Goal: Task Accomplishment & Management: Use online tool/utility

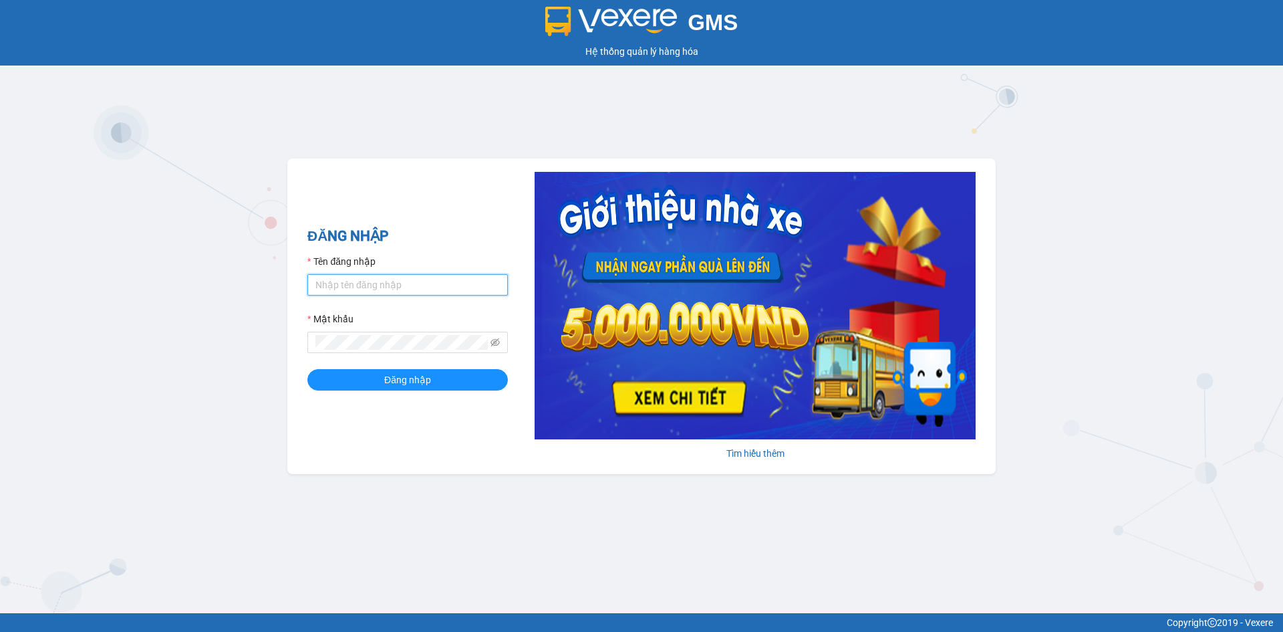
click at [365, 286] on input "Tên đăng nhập" at bounding box center [407, 284] width 200 height 21
type input "kimngan.namhailimo"
click at [307, 369] on button "Đăng nhập" at bounding box center [407, 379] width 200 height 21
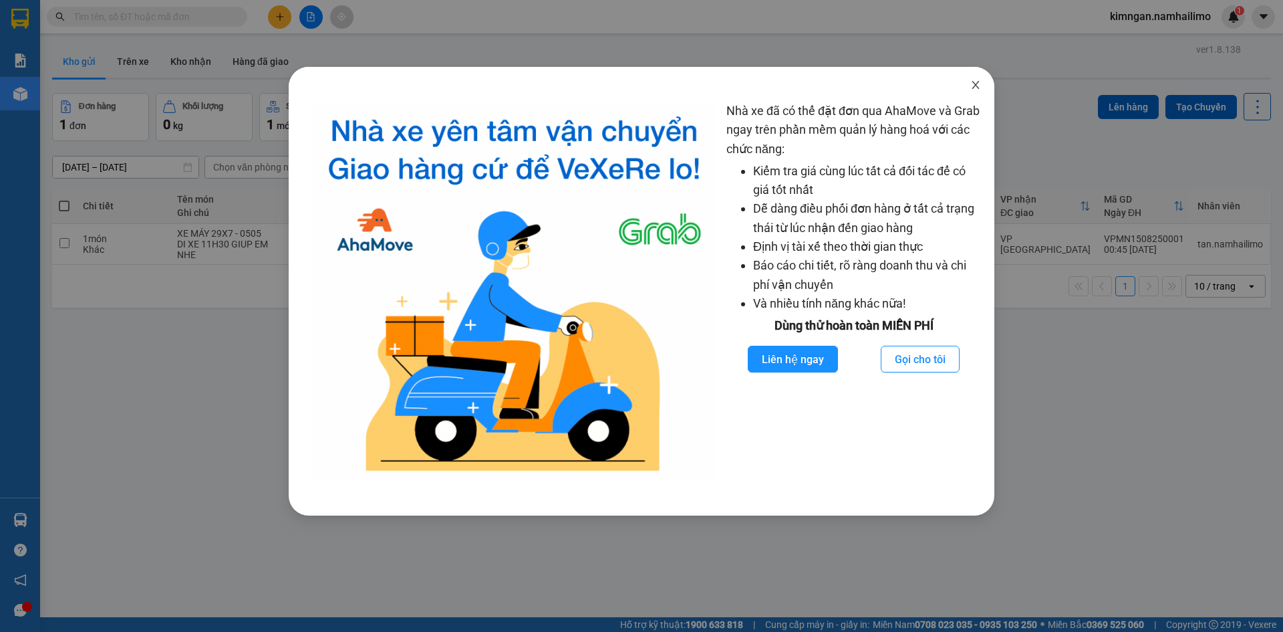
click at [977, 82] on icon "close" at bounding box center [975, 85] width 11 height 11
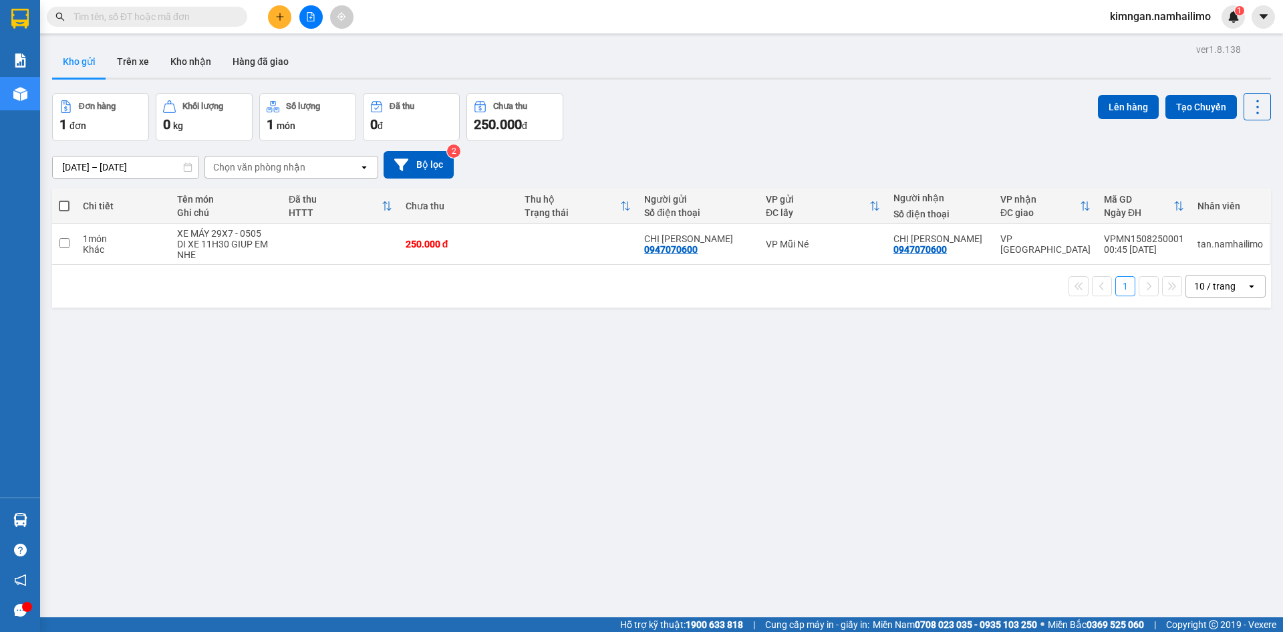
click at [213, 24] on span at bounding box center [147, 17] width 200 height 20
click at [217, 21] on input "text" at bounding box center [153, 16] width 158 height 15
paste input "VPSG1408250070"
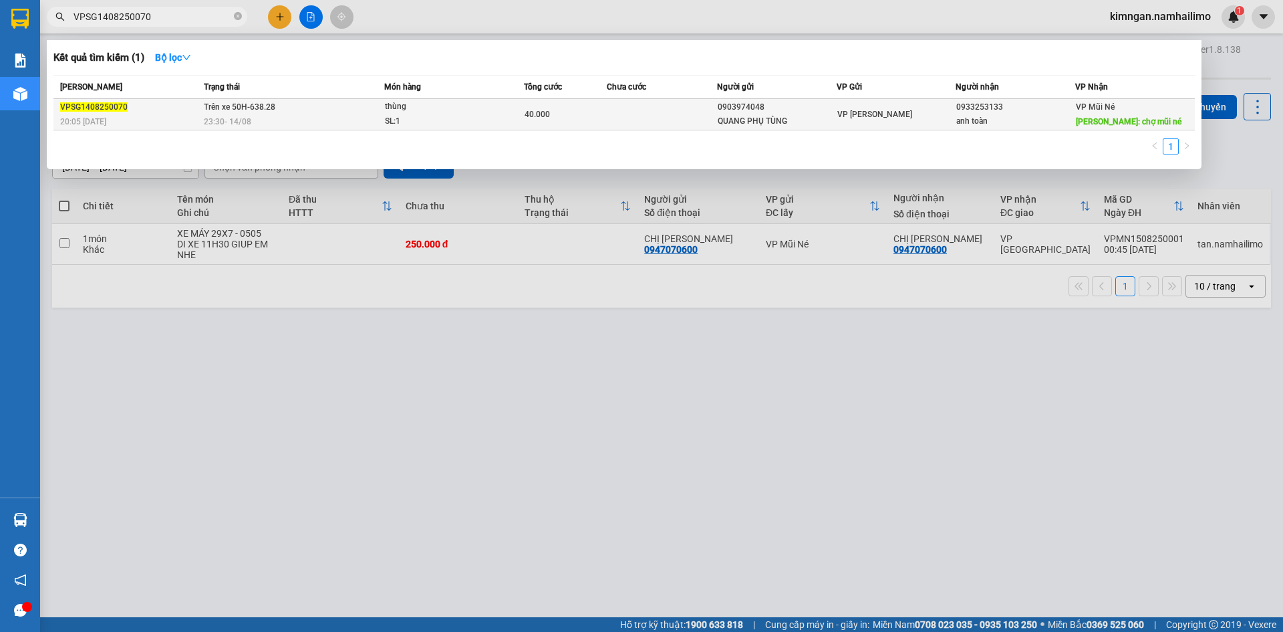
type input "VPSG1408250070"
click at [283, 124] on div "23:30 [DATE]" at bounding box center [294, 121] width 180 height 15
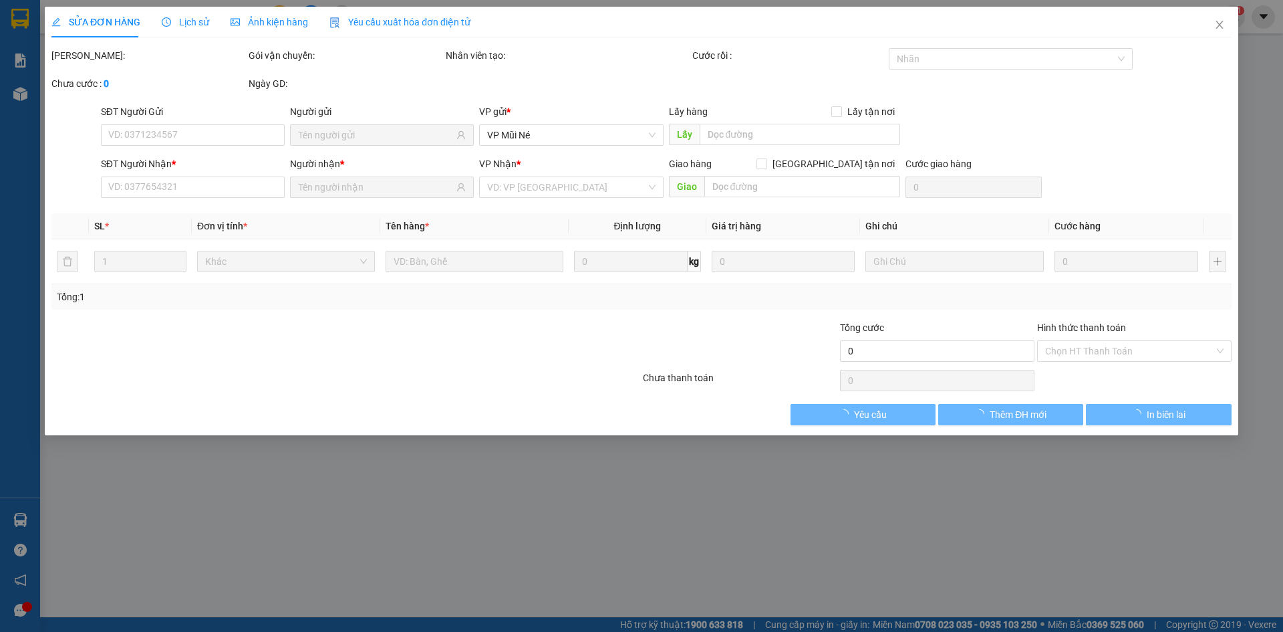
type input "0903974048"
type input "QUANG PHỤ TÙNG"
type input "0933253133"
type input "anh toàn"
type input "chợ mũi né"
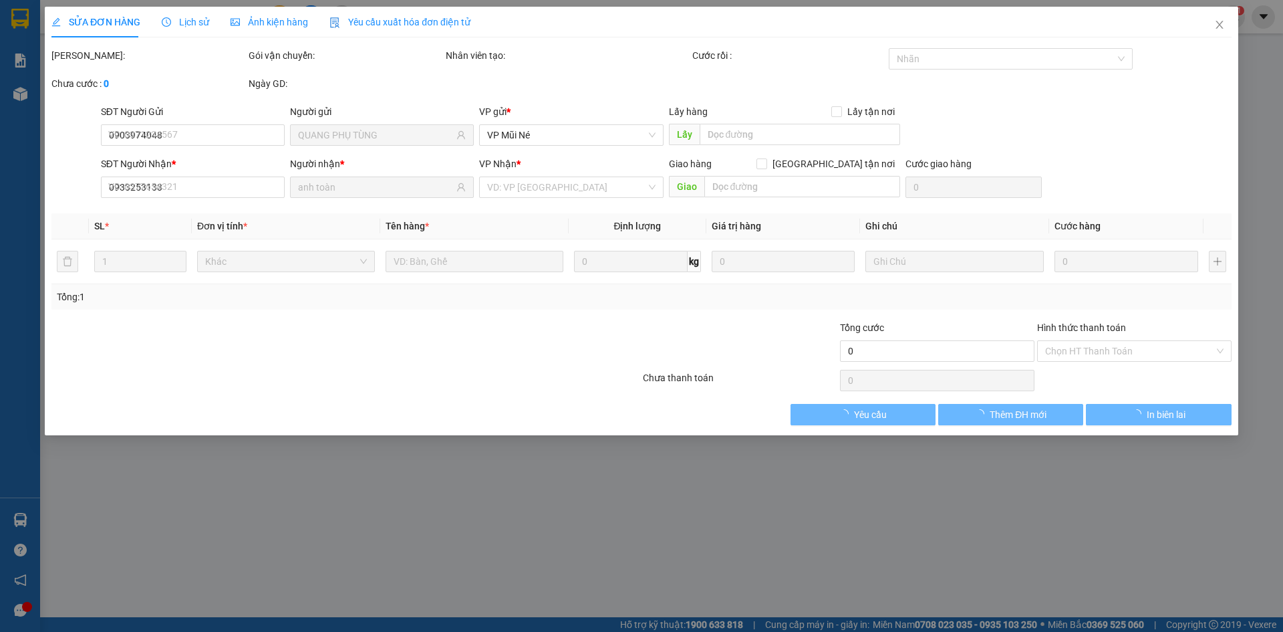
type input "40.000"
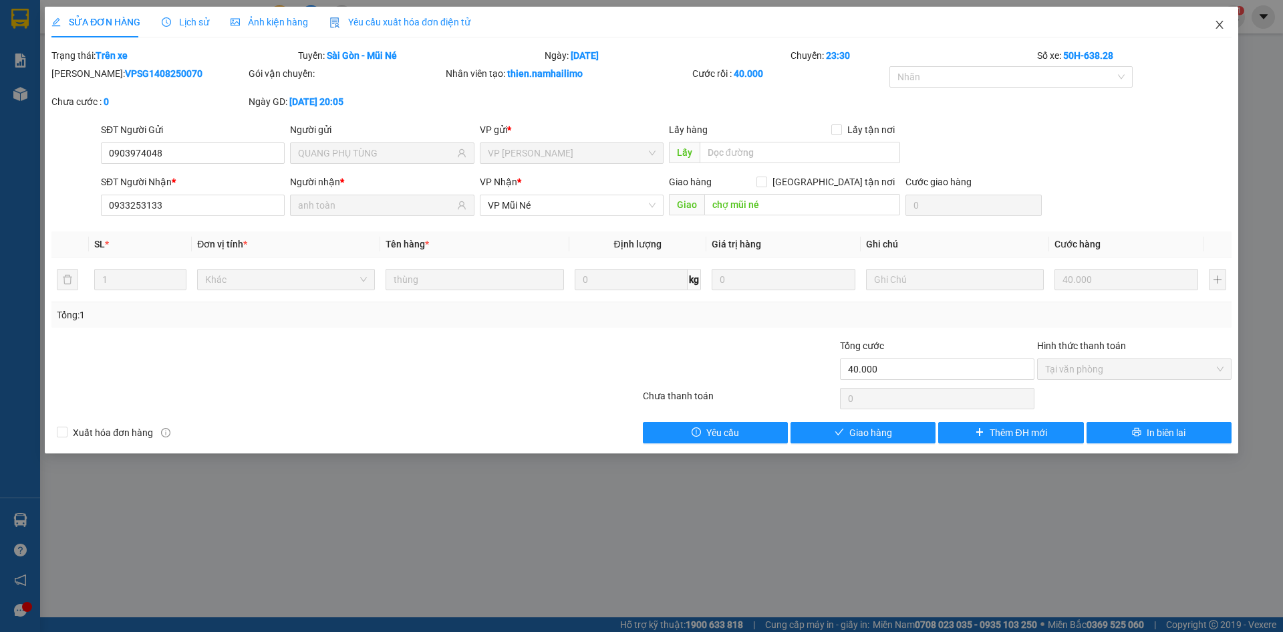
click at [1212, 19] on span "Close" at bounding box center [1219, 25] width 37 height 37
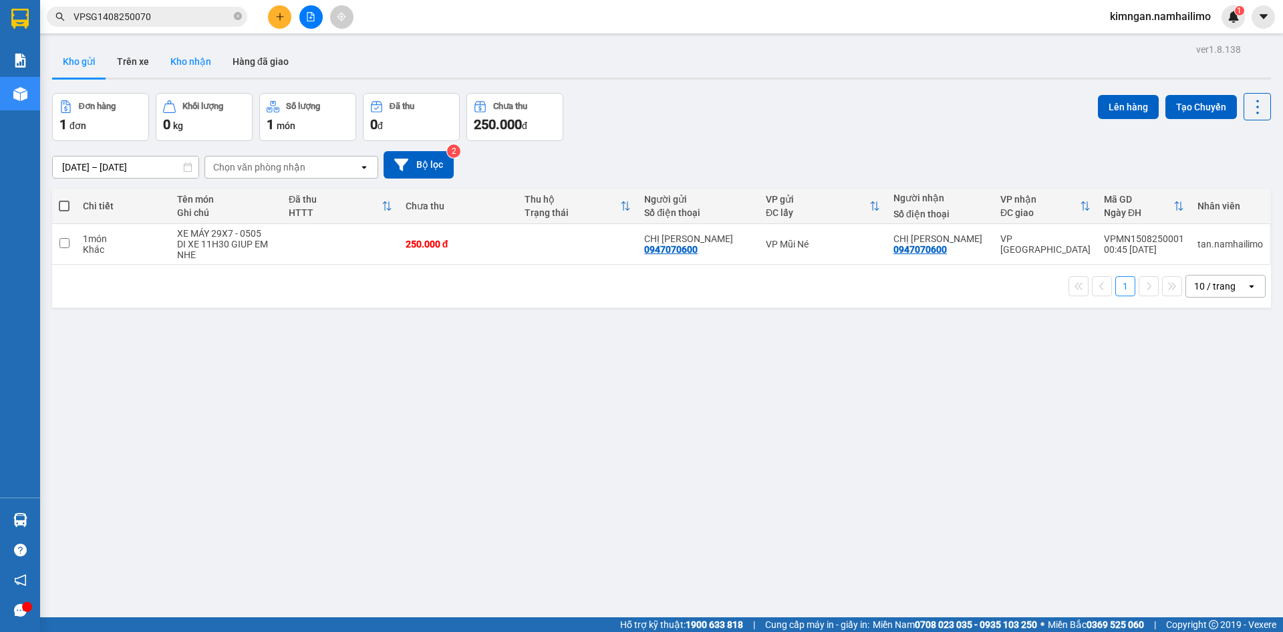
click at [161, 55] on button "Kho nhận" at bounding box center [191, 61] width 62 height 32
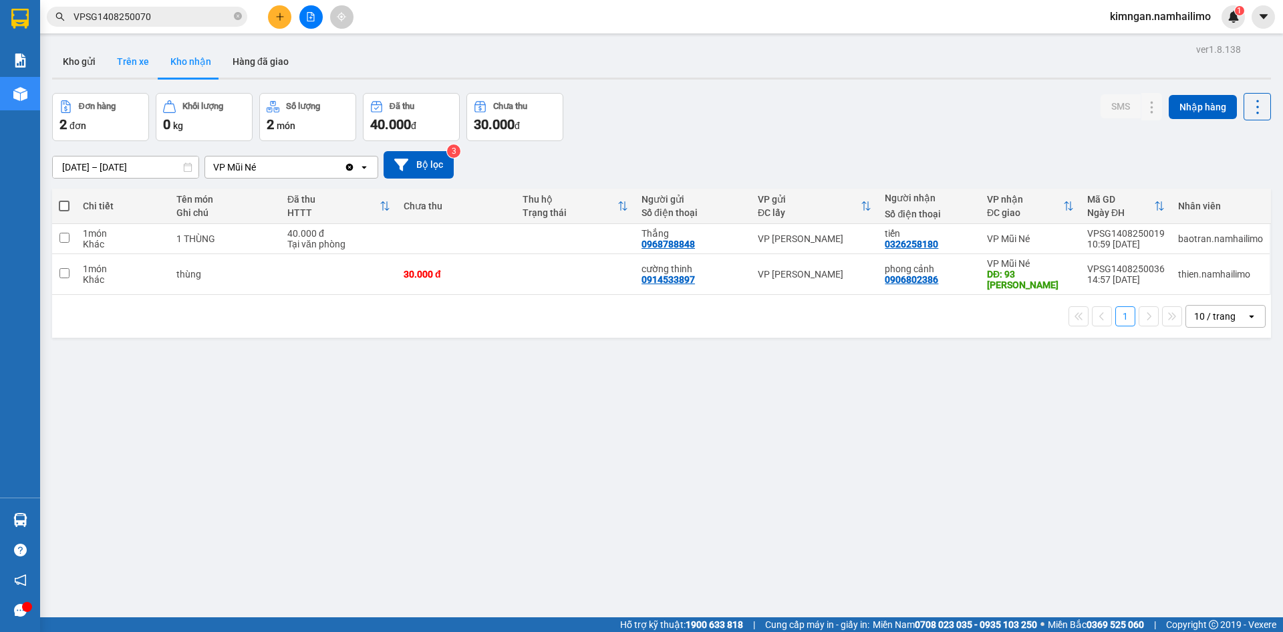
click at [124, 59] on button "Trên xe" at bounding box center [132, 61] width 53 height 32
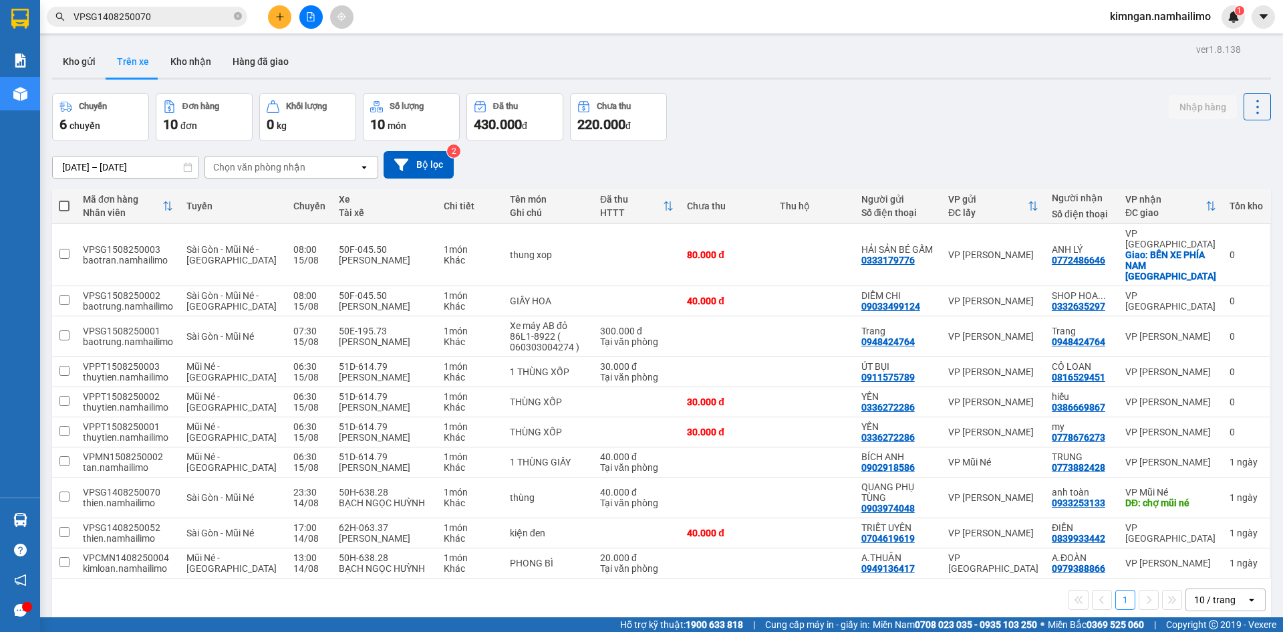
click at [329, 166] on div "Chọn văn phòng nhận" at bounding box center [282, 166] width 154 height 21
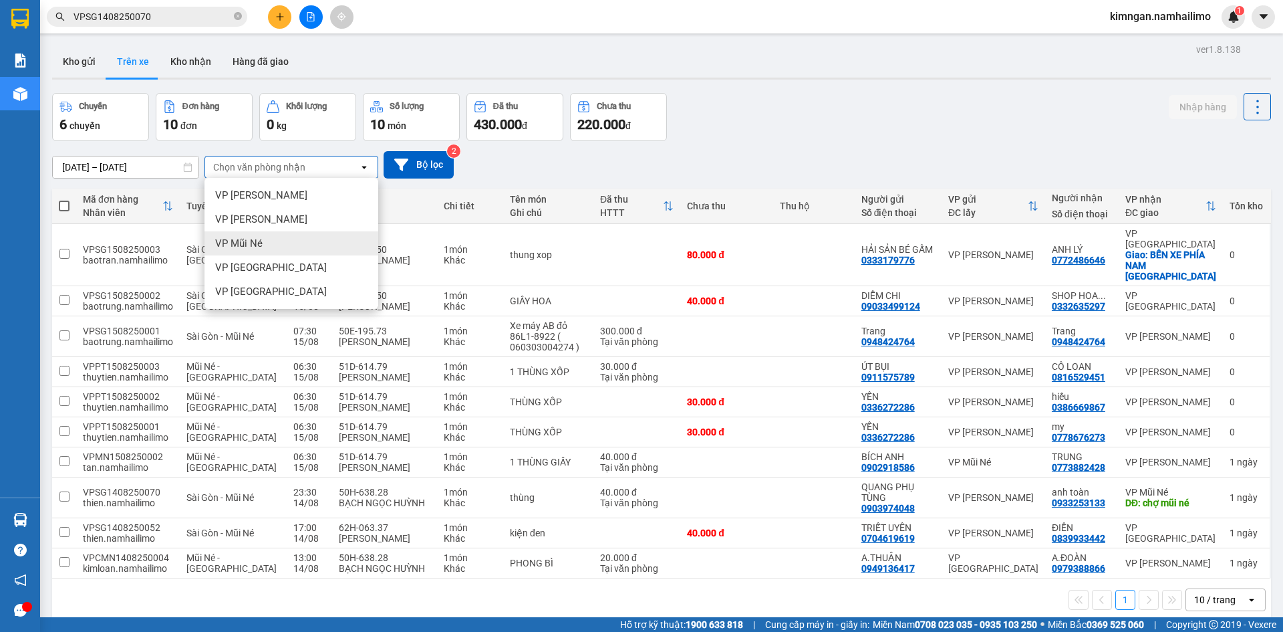
click at [247, 240] on span "VP Mũi Né" at bounding box center [238, 243] width 47 height 13
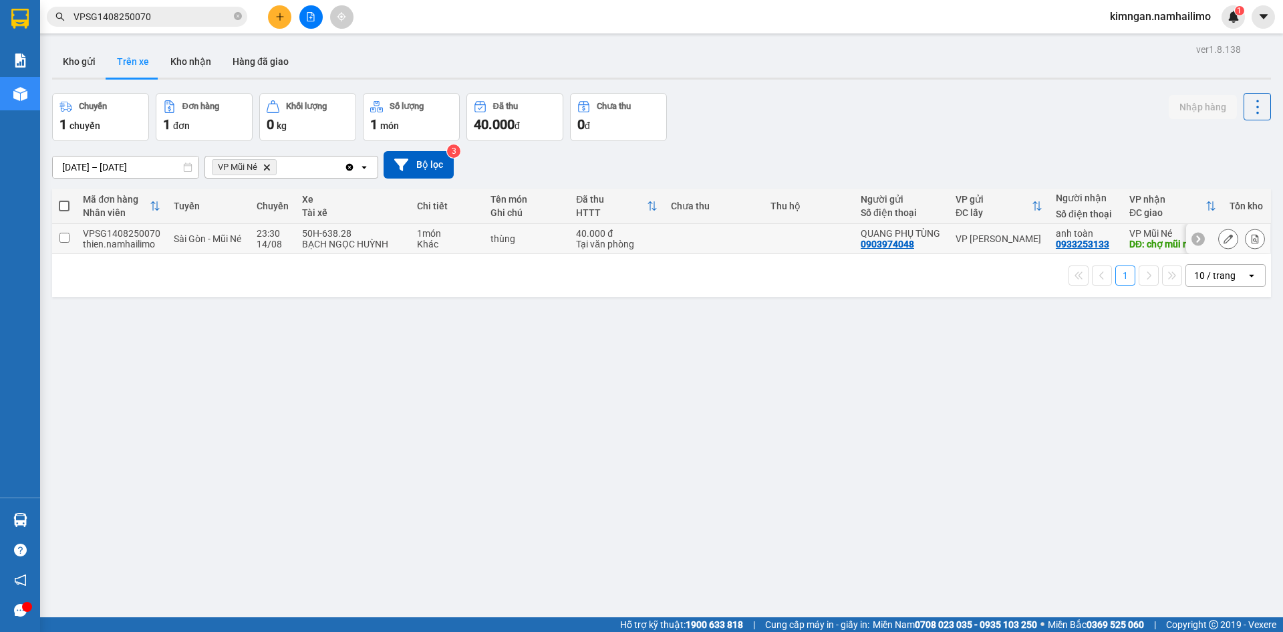
click at [84, 243] on div "thien.namhailimo" at bounding box center [122, 244] width 78 height 11
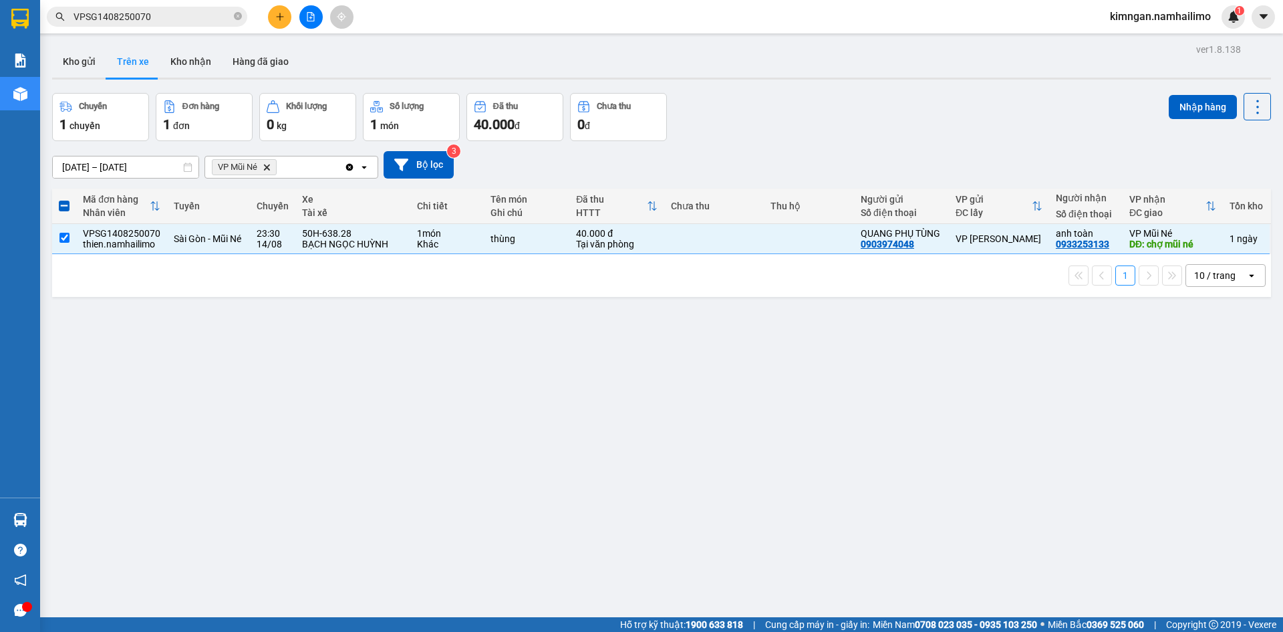
click at [1174, 92] on div "ver 1.8.138 Kho gửi Trên xe Kho nhận Hàng đã giao Chuyến 1 chuyến Đơn hàng 1 đơ…" at bounding box center [662, 356] width 1230 height 632
click at [1175, 99] on button "Nhập hàng" at bounding box center [1203, 107] width 68 height 24
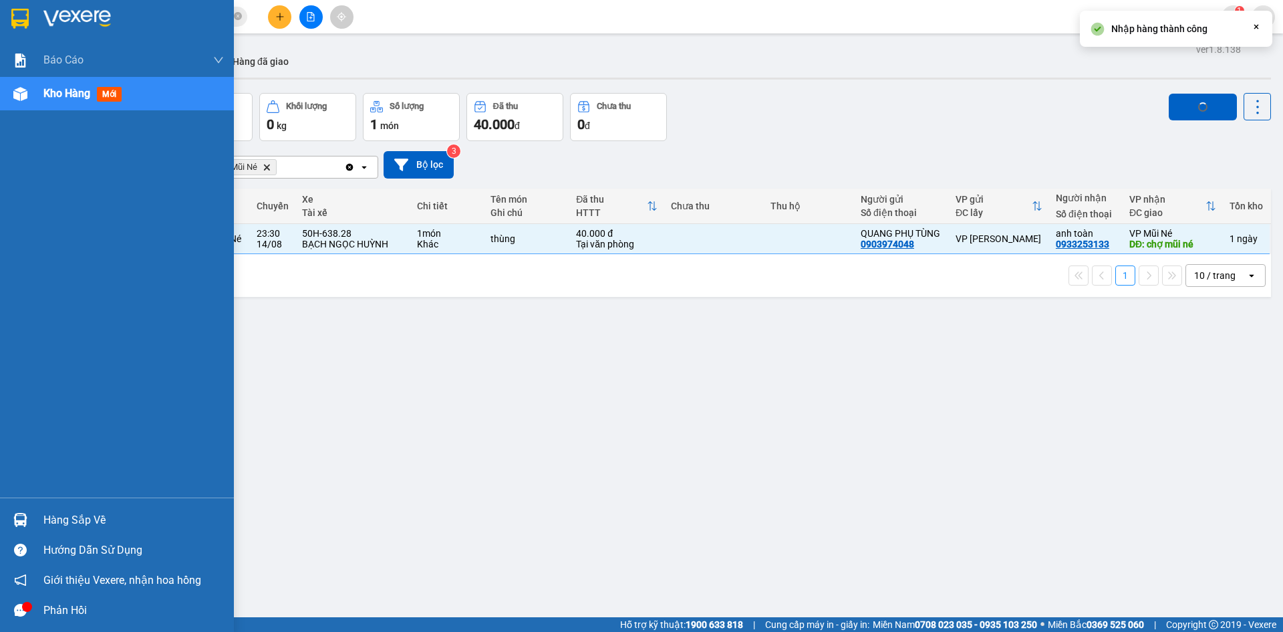
checkbox input "false"
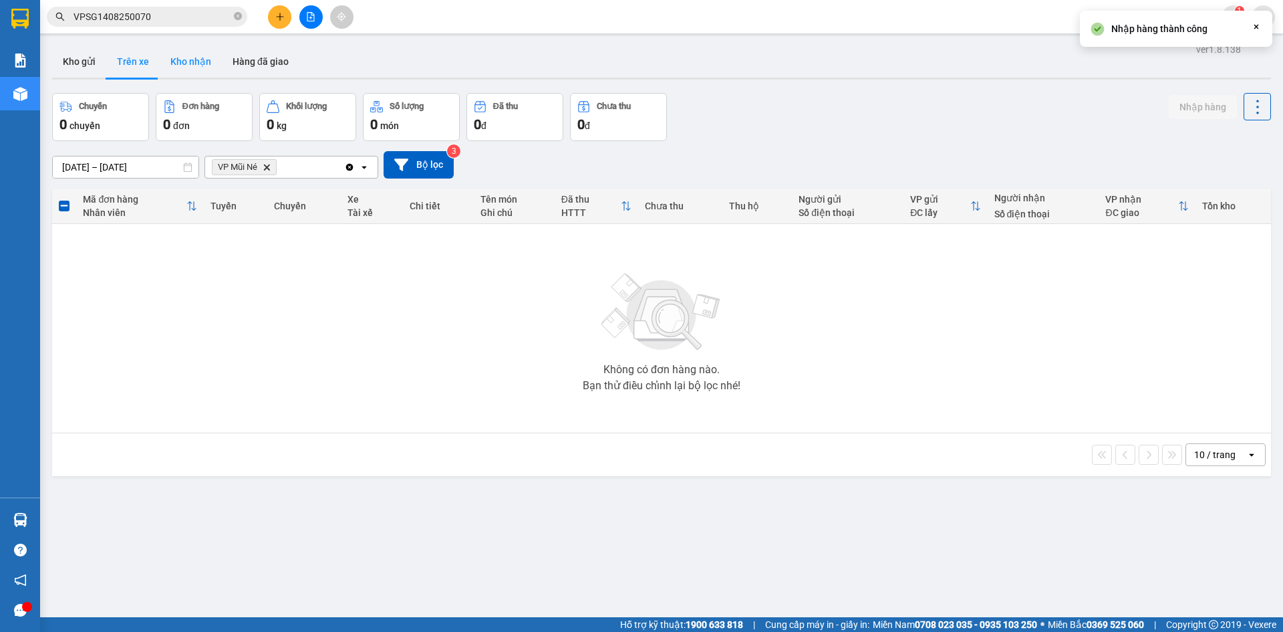
click at [194, 63] on button "Kho nhận" at bounding box center [191, 61] width 62 height 32
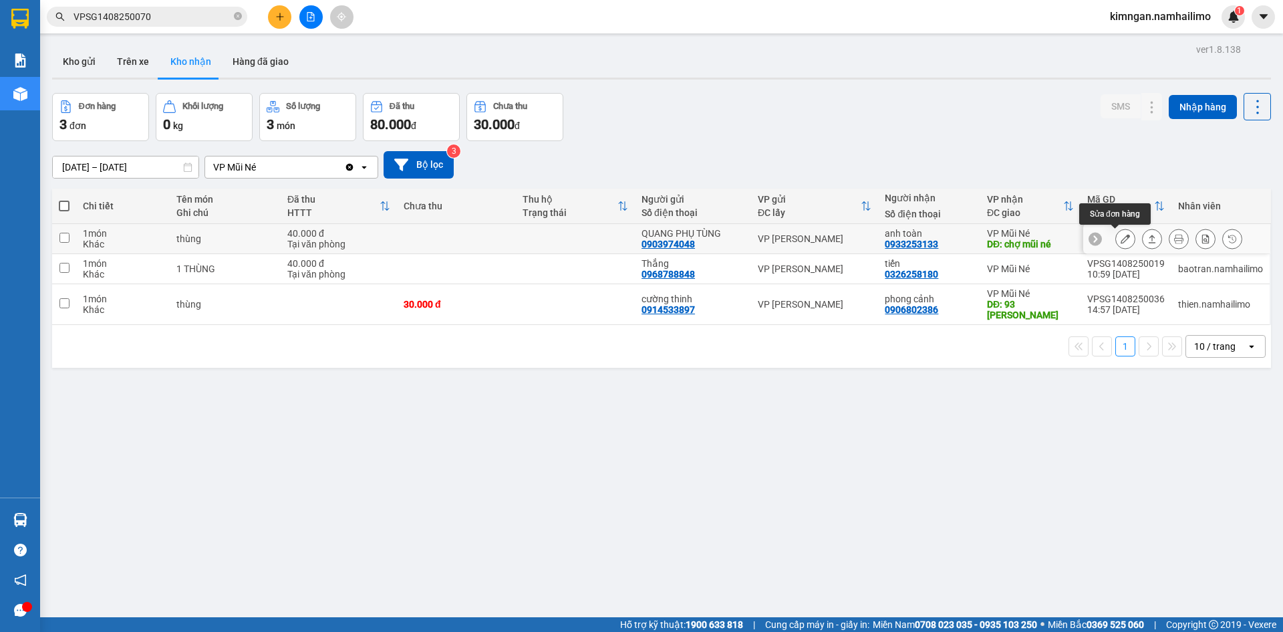
click at [1121, 239] on icon at bounding box center [1125, 238] width 9 height 9
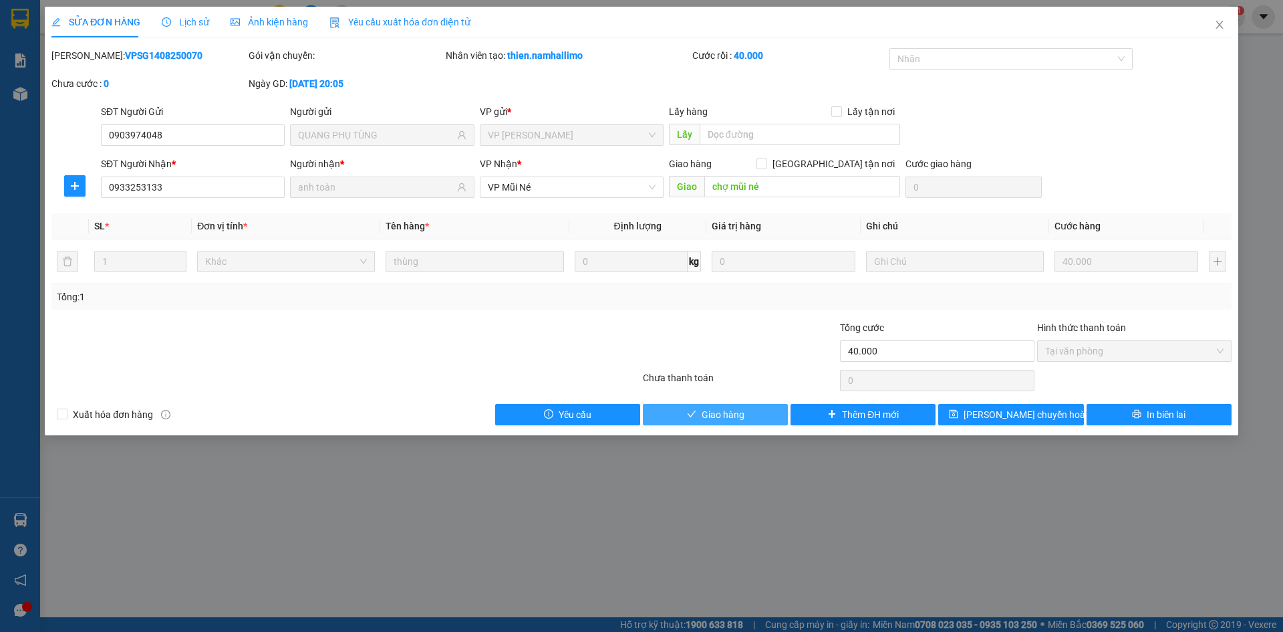
click at [740, 413] on span "Giao hàng" at bounding box center [723, 414] width 43 height 15
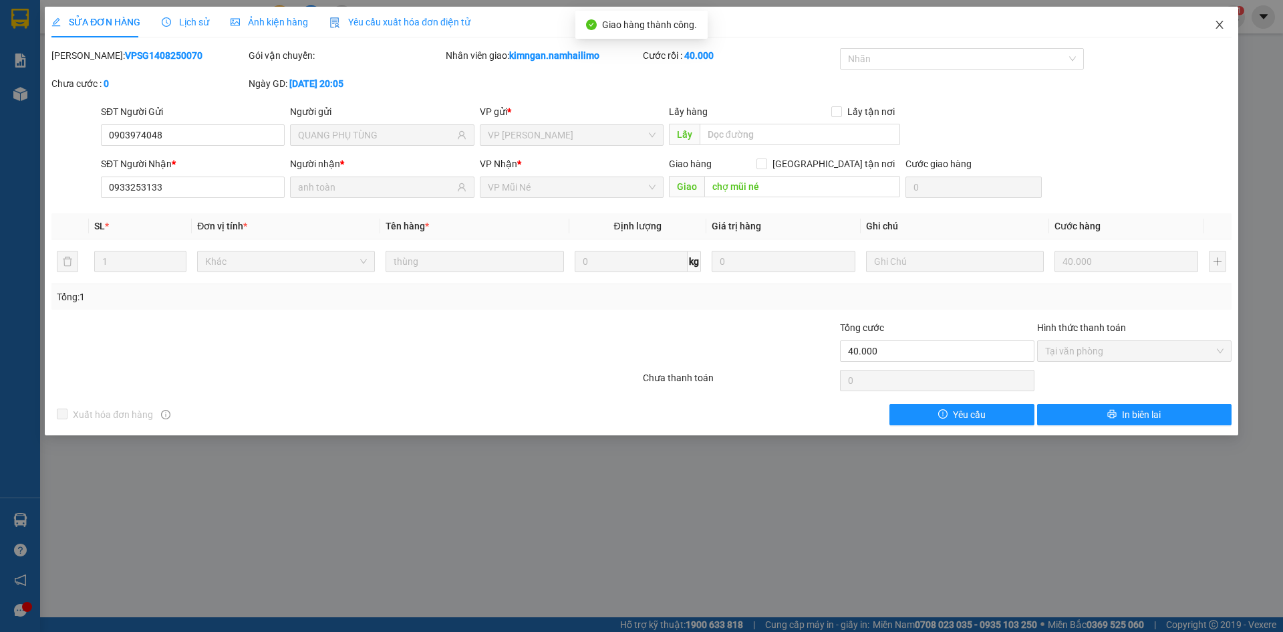
click at [1222, 25] on icon "close" at bounding box center [1219, 24] width 11 height 11
